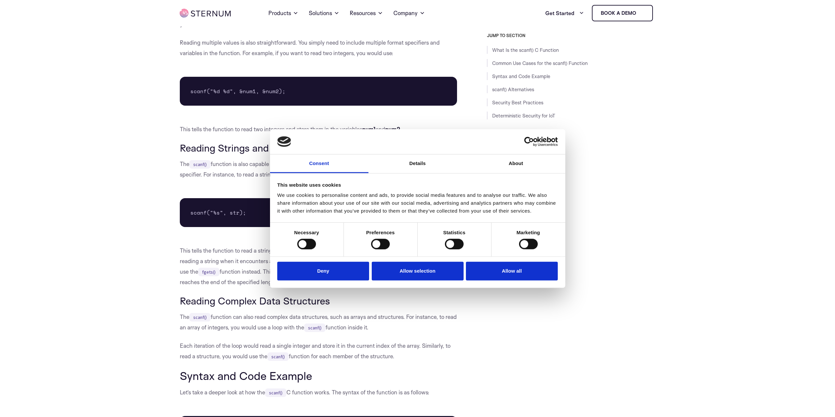
click at [334, 268] on button "Deny" at bounding box center [323, 271] width 92 height 19
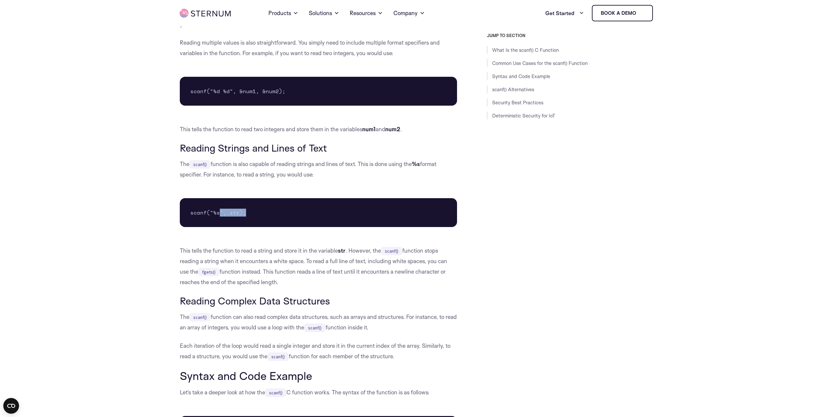
drag, startPoint x: 254, startPoint y: 208, endPoint x: 218, endPoint y: 207, distance: 35.8
click at [218, 207] on pre "scanf("%s", str);" at bounding box center [318, 212] width 277 height 29
click at [261, 212] on pre "scanf("%s", str);" at bounding box center [318, 212] width 277 height 29
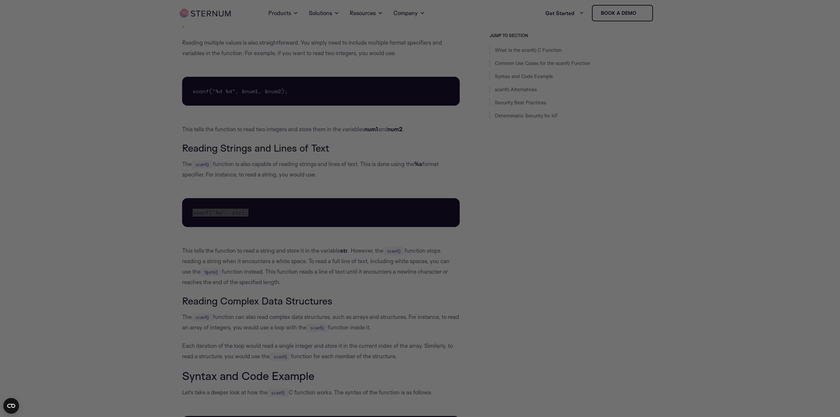
drag, startPoint x: 252, startPoint y: 212, endPoint x: 189, endPoint y: 208, distance: 63.1
click at [204, 210] on div at bounding box center [424, 210] width 848 height 421
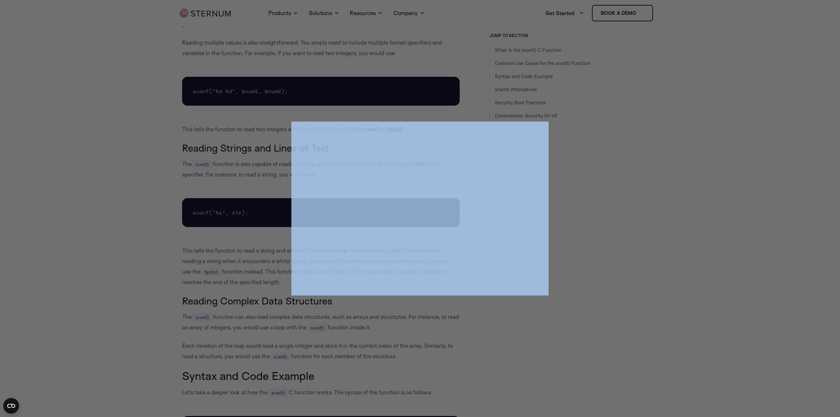
click at [204, 210] on div at bounding box center [424, 210] width 848 height 421
click at [101, 237] on div at bounding box center [424, 210] width 848 height 421
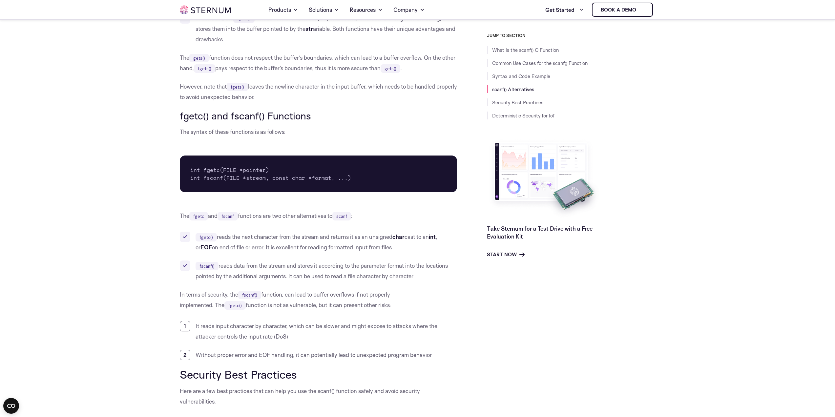
scroll to position [1327, 0]
